Goal: Task Accomplishment & Management: Complete application form

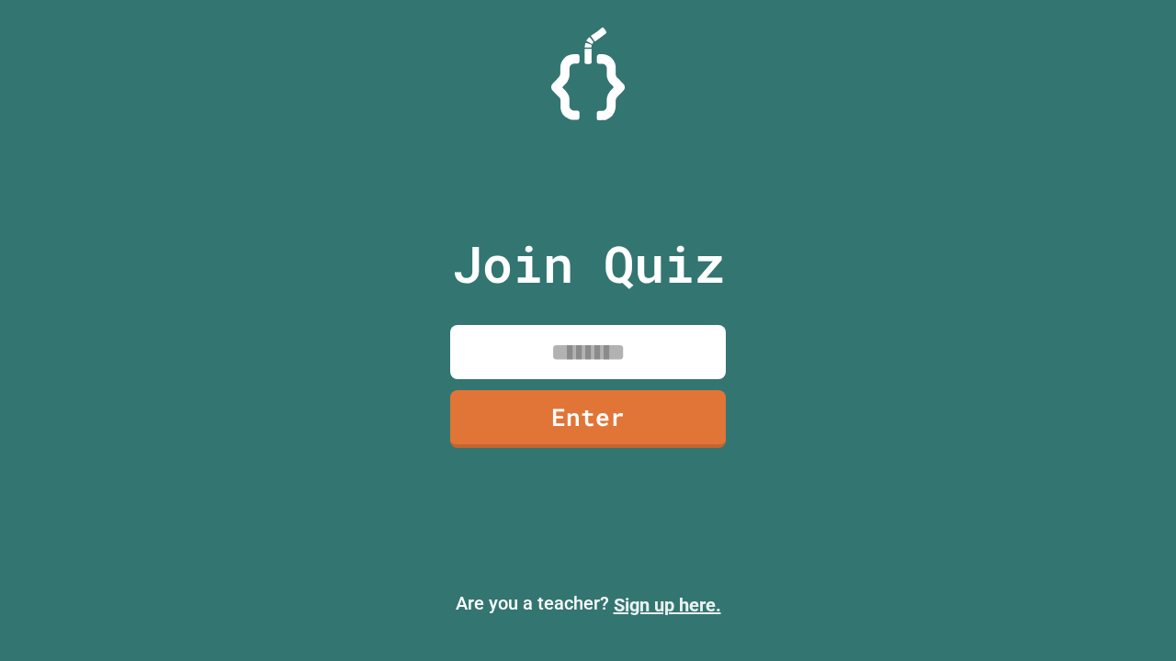
click at [667, 605] on link "Sign up here." at bounding box center [667, 605] width 107 height 22
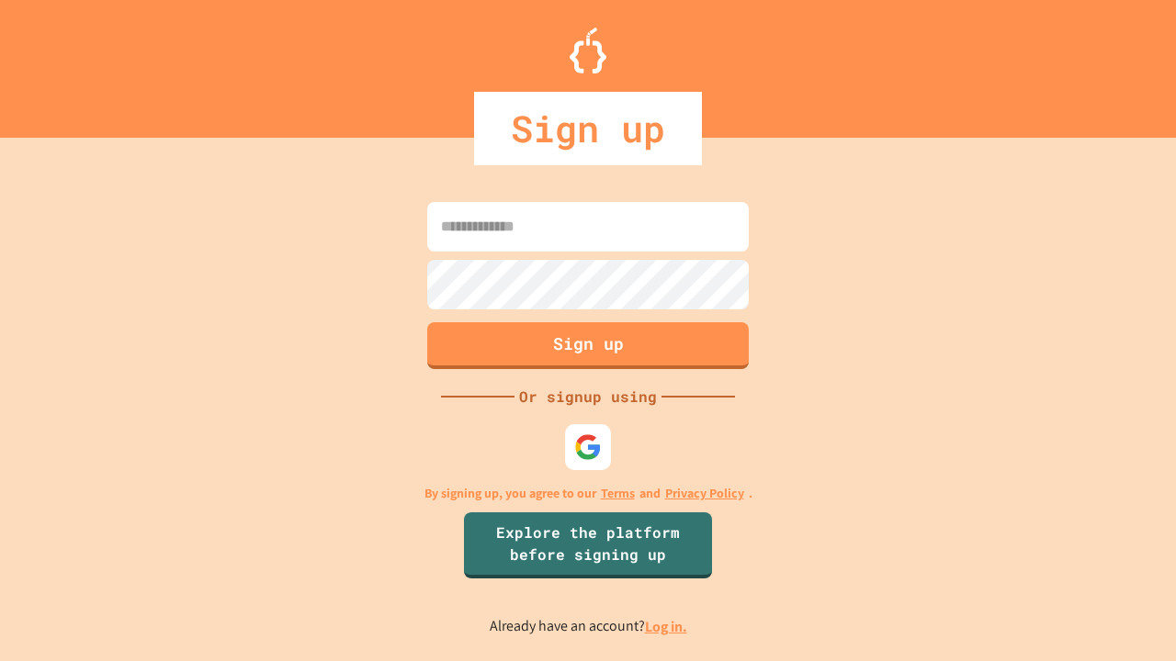
click at [667, 627] on link "Log in." at bounding box center [666, 626] width 42 height 19
